Goal: Task Accomplishment & Management: Manage account settings

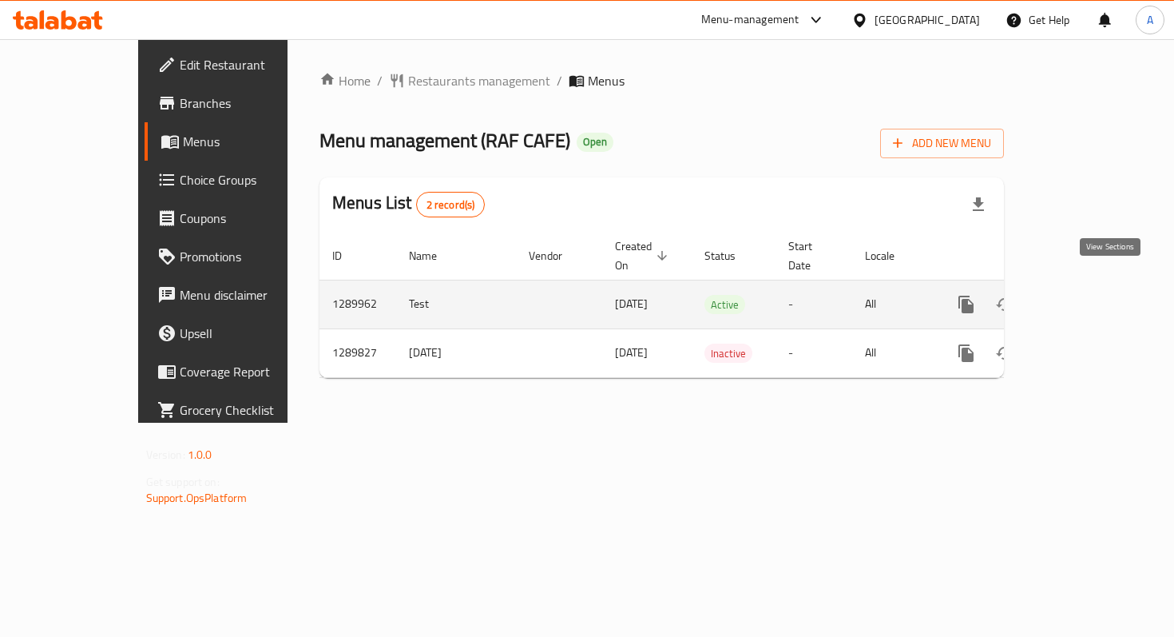
click at [1101, 297] on link "enhanced table" at bounding box center [1081, 304] width 38 height 38
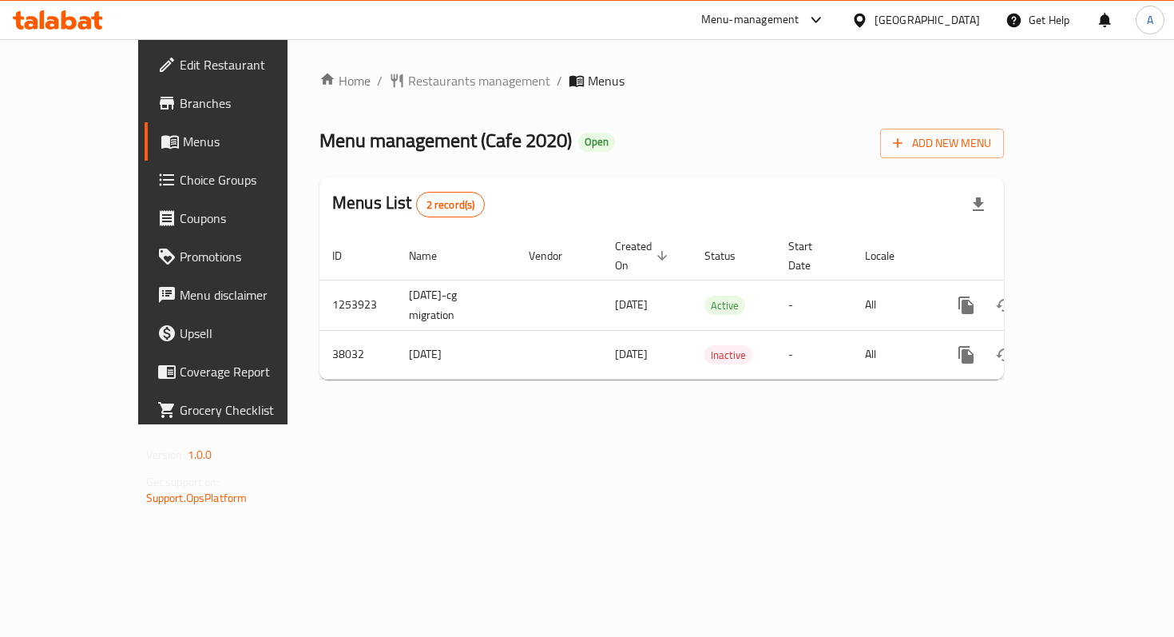
click at [180, 96] on span "Branches" at bounding box center [250, 102] width 141 height 19
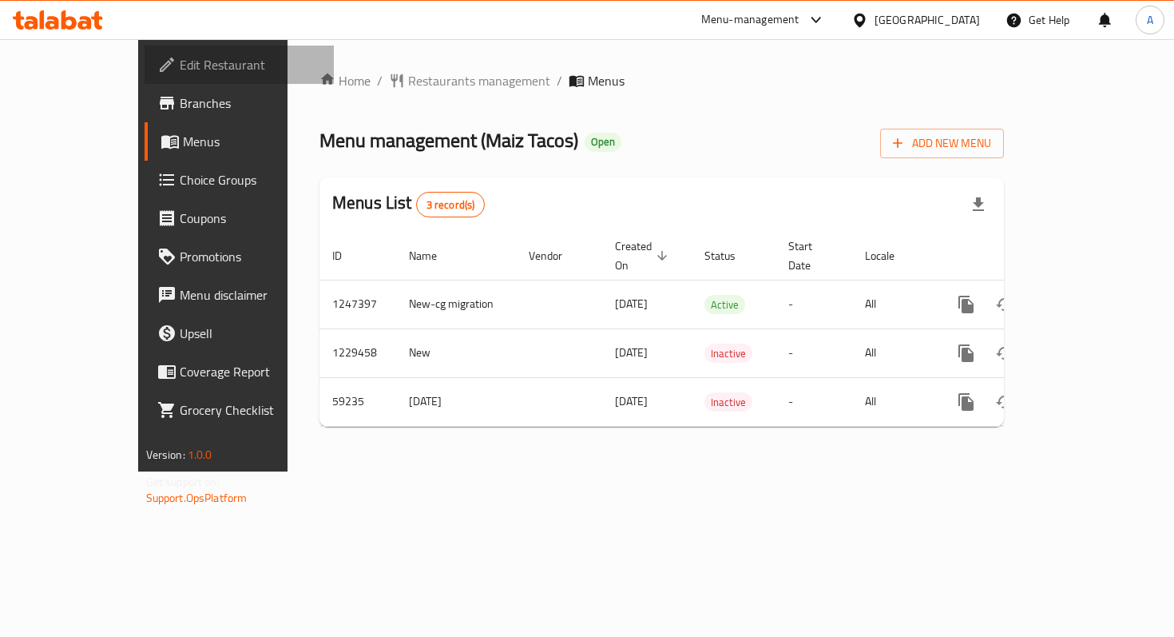
click at [180, 70] on span "Edit Restaurant" at bounding box center [250, 64] width 141 height 19
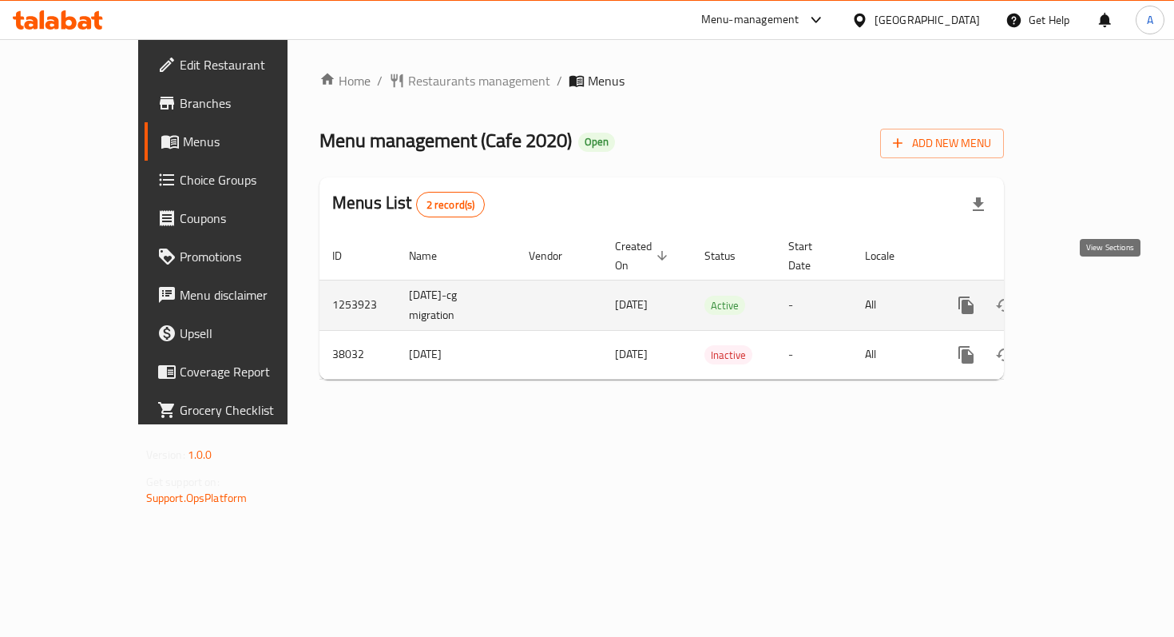
click at [1101, 298] on link "enhanced table" at bounding box center [1081, 305] width 38 height 38
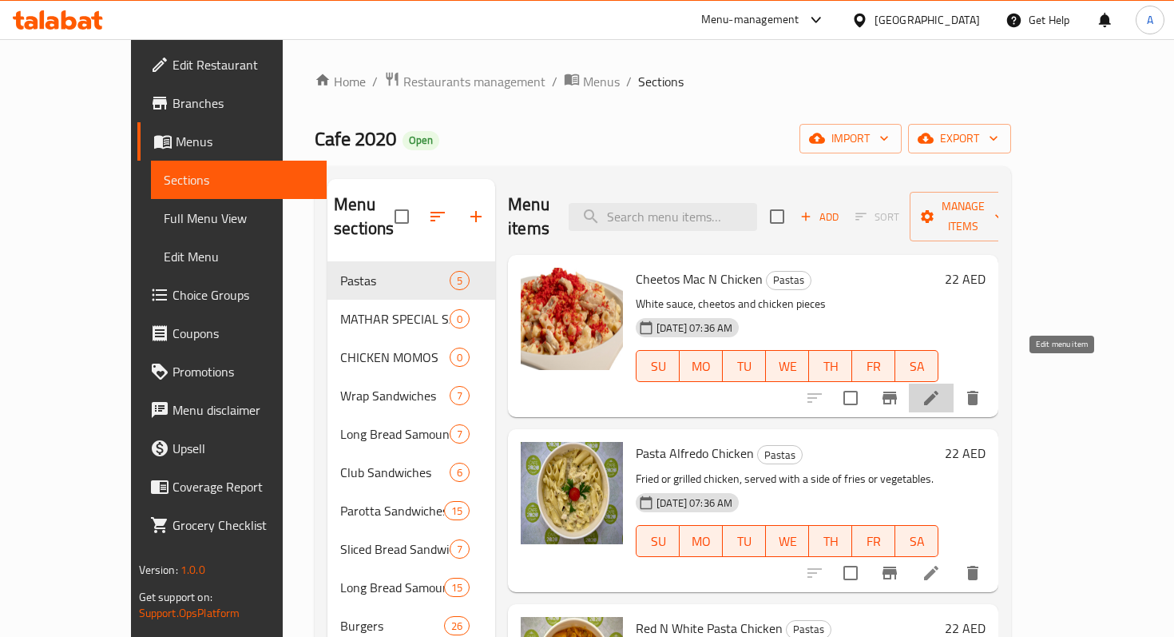
click at [941, 388] on icon at bounding box center [931, 397] width 19 height 19
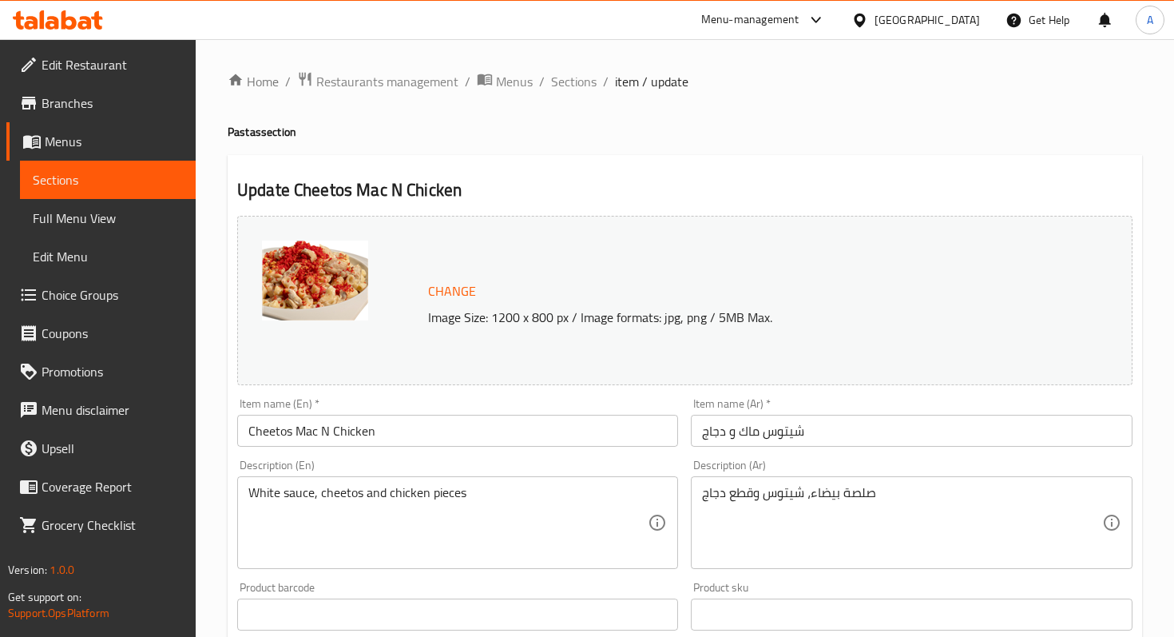
click at [169, 185] on span "Sections" at bounding box center [108, 179] width 150 height 19
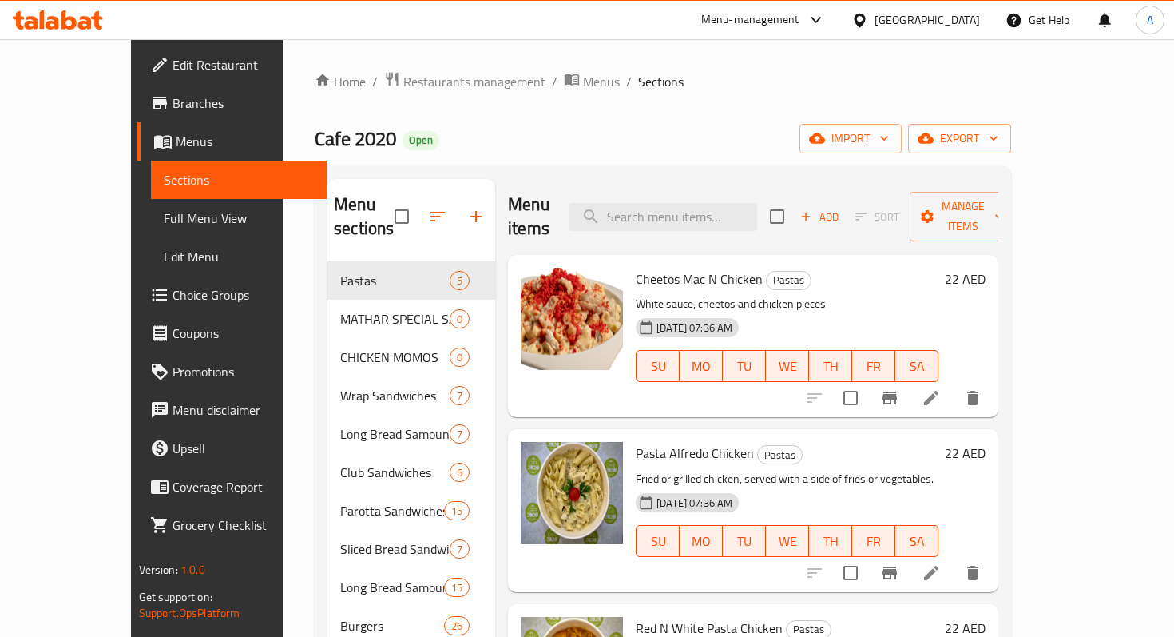
click at [801, 486] on div "31-08-2024 07:36 AM SU MO TU WE TH FR SA" at bounding box center [787, 529] width 316 height 86
click at [941, 563] on icon at bounding box center [931, 572] width 19 height 19
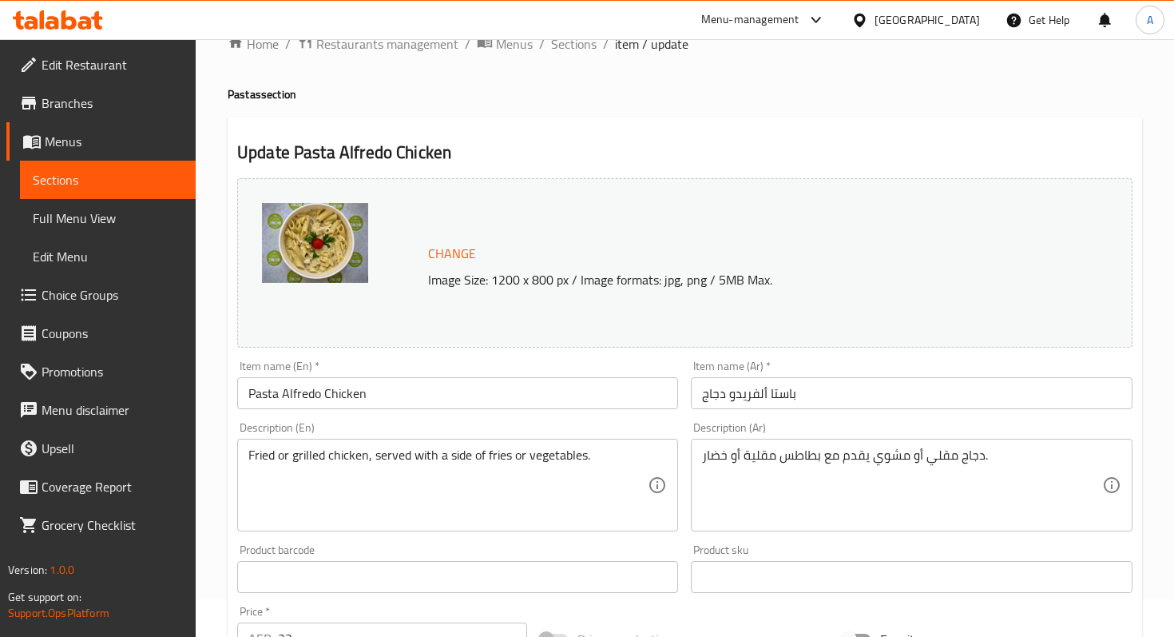
scroll to position [51, 0]
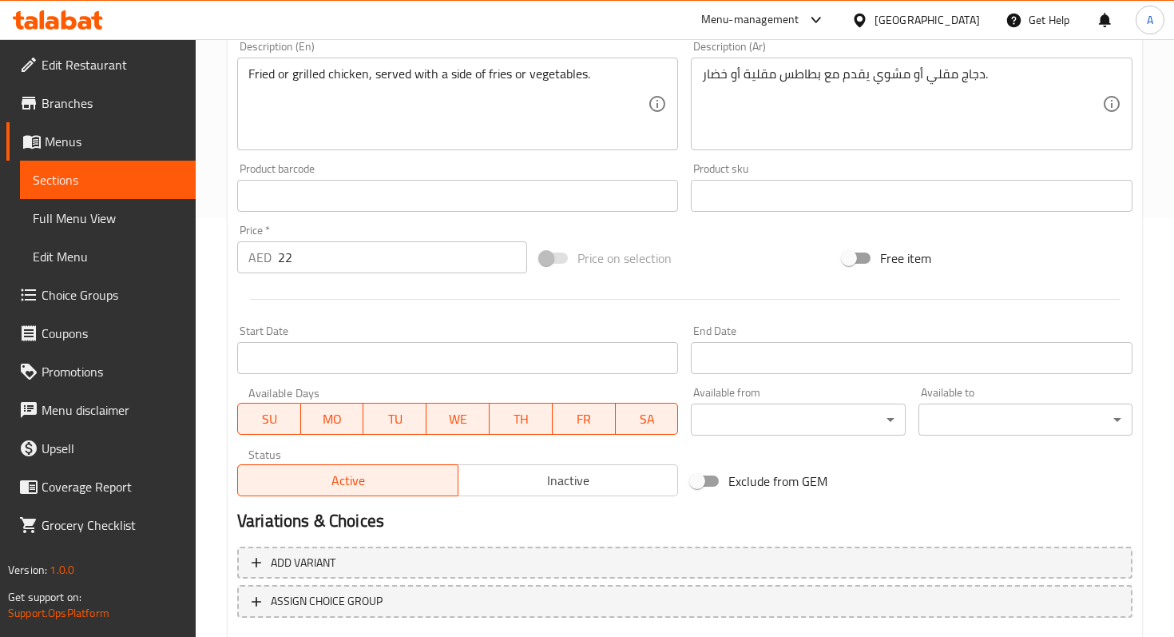
scroll to position [515, 0]
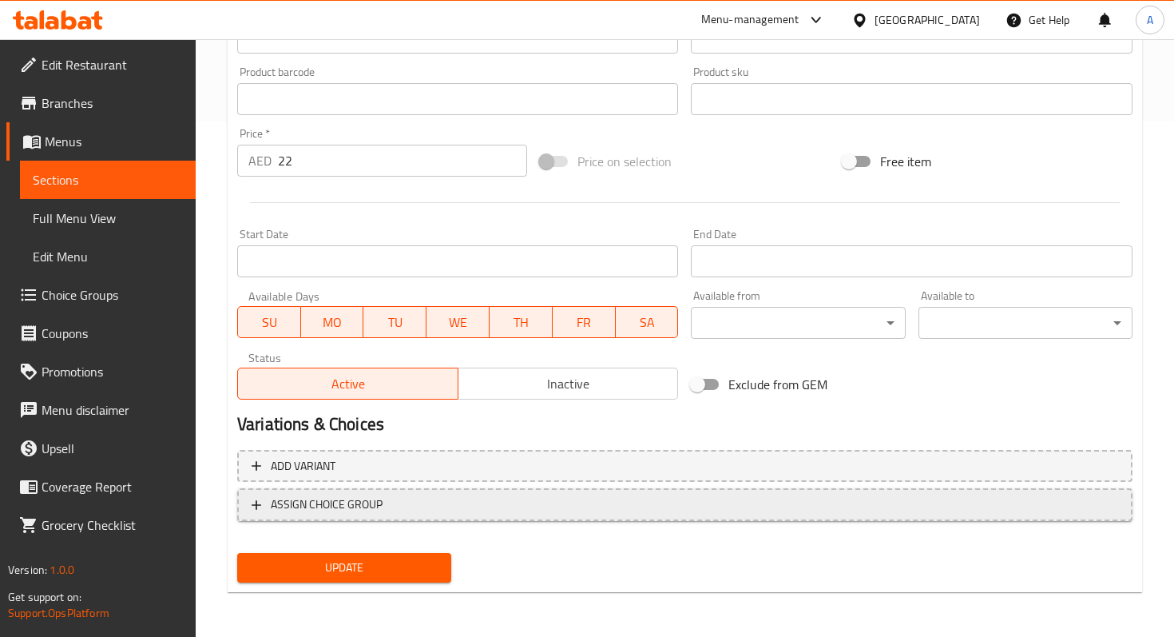
click at [467, 499] on span "ASSIGN CHOICE GROUP" at bounding box center [685, 504] width 867 height 20
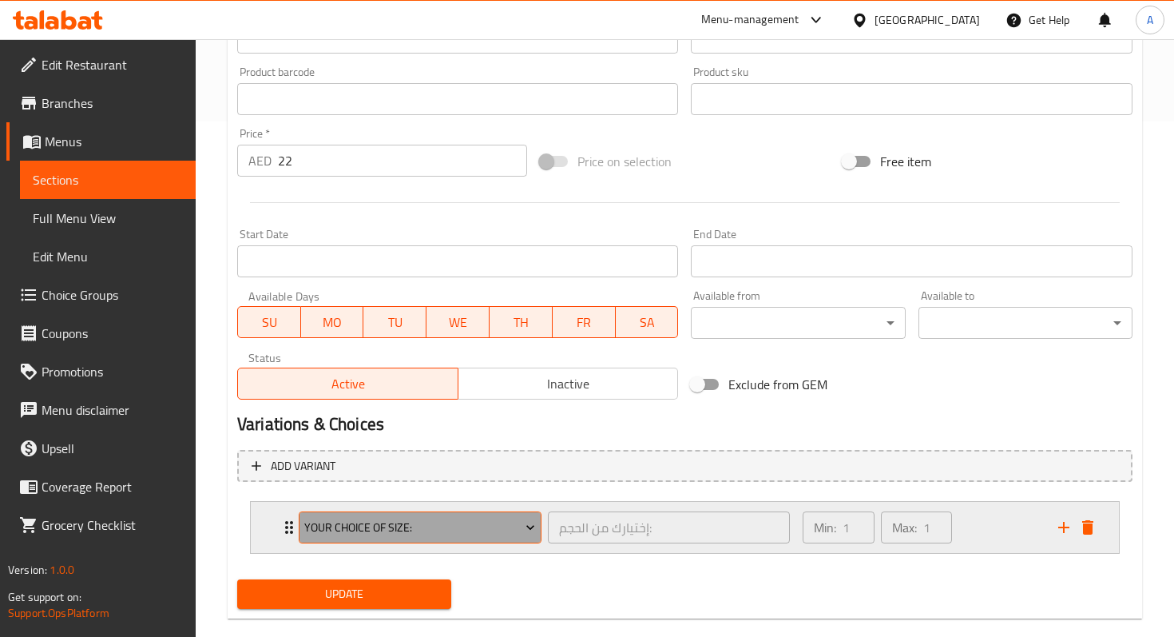
click at [471, 531] on span "Your Choice Of Size:" at bounding box center [419, 528] width 231 height 20
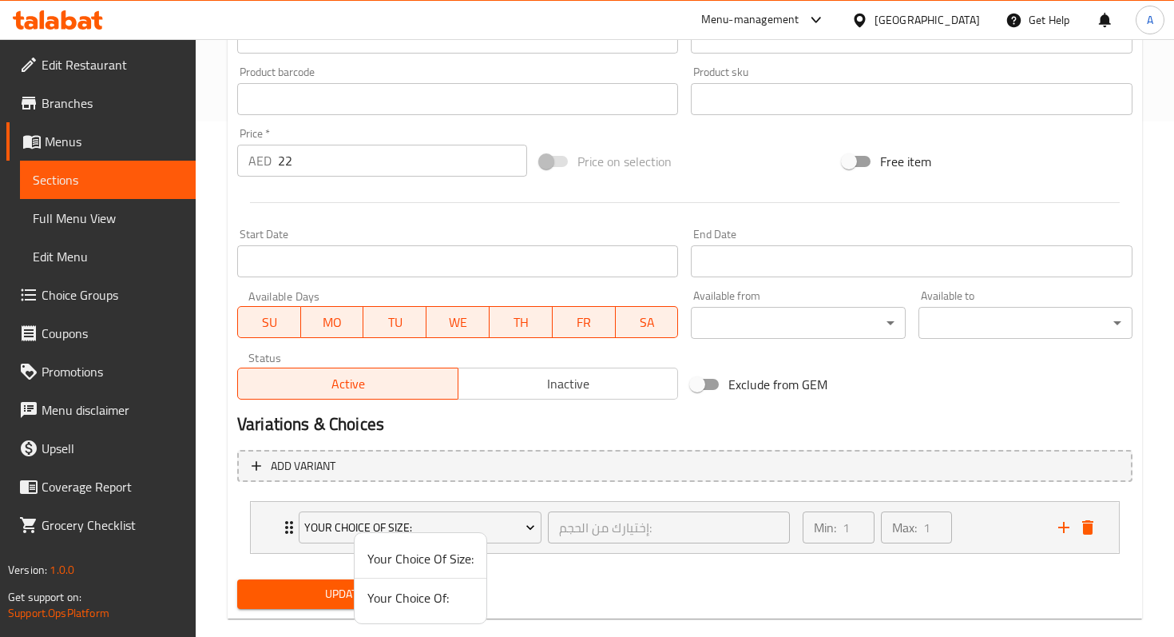
click at [287, 528] on div at bounding box center [587, 318] width 1174 height 637
click at [287, 528] on icon "Expand" at bounding box center [289, 527] width 8 height 13
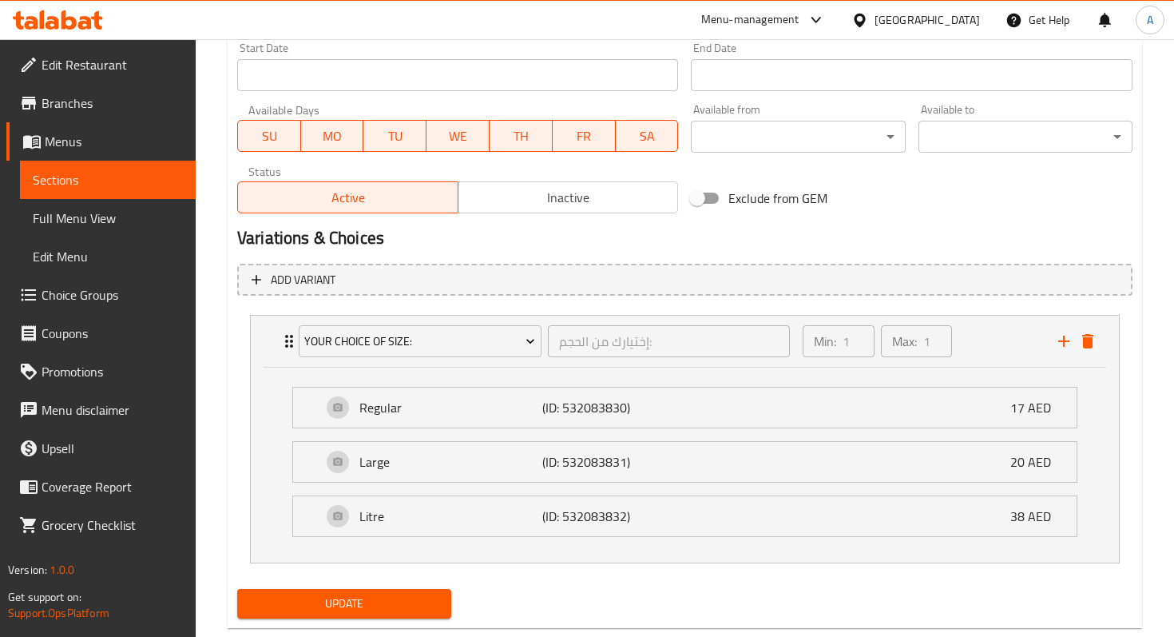
scroll to position [707, 0]
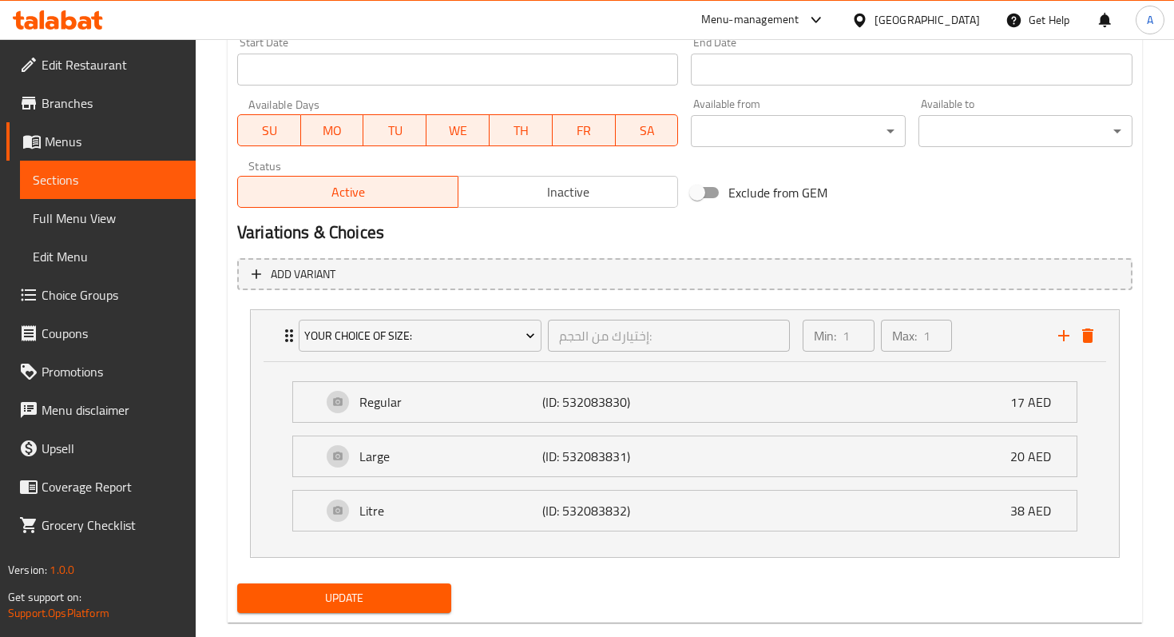
click at [236, 348] on div "Add variant Your Choice Of Size: إختيارك من الحجم: ​ Min: 1 ​ Max: 1 ​ Regular …" at bounding box center [685, 415] width 908 height 326
click at [279, 273] on span "Add variant" at bounding box center [303, 274] width 65 height 20
